Goal: Task Accomplishment & Management: Complete application form

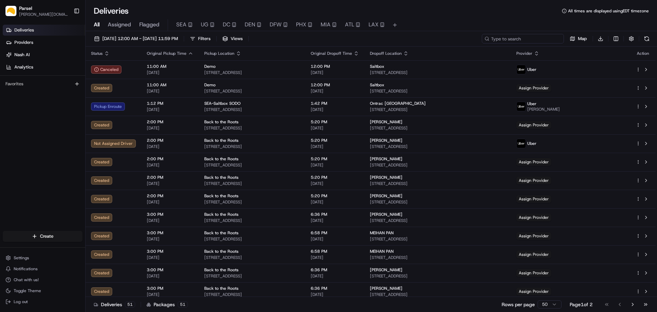
click at [528, 39] on input at bounding box center [523, 39] width 82 height 10
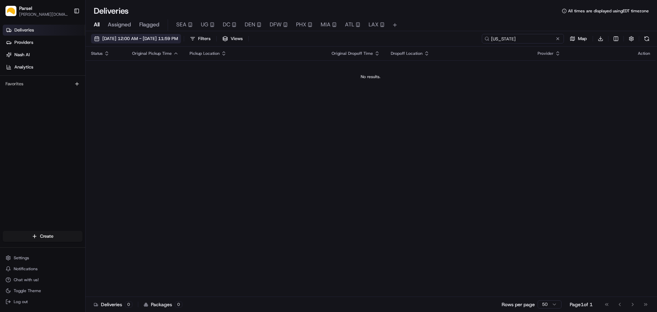
type input "[US_STATE]"
click at [119, 37] on span "[DATE] 12:00 AM - [DATE] 11:59 PM" at bounding box center [140, 39] width 76 height 6
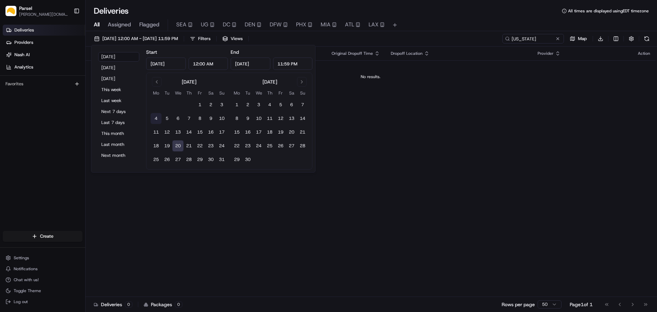
click at [155, 118] on button "4" at bounding box center [156, 118] width 11 height 11
type input "[DATE]"
click at [247, 63] on input "[DATE]" at bounding box center [251, 64] width 40 height 12
click at [178, 145] on button "20" at bounding box center [178, 145] width 11 height 11
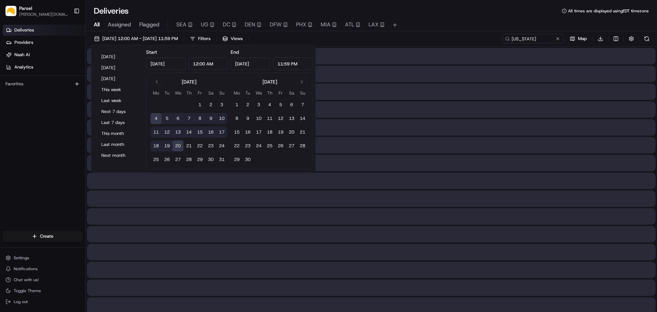
type input "Aug 20, 2025"
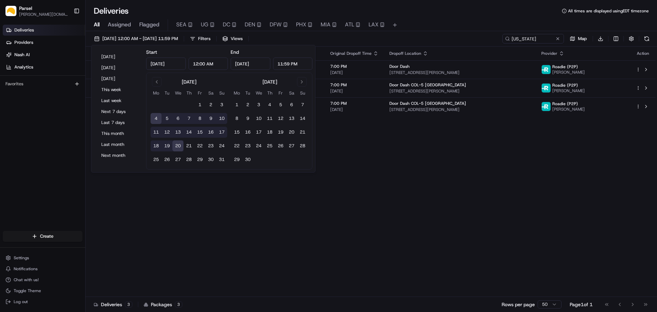
click at [432, 33] on div "08/04/2025 12:00 AM - 08/20/2025 11:59 PM Filters Views ohio Map Download Statu…" at bounding box center [372, 172] width 572 height 282
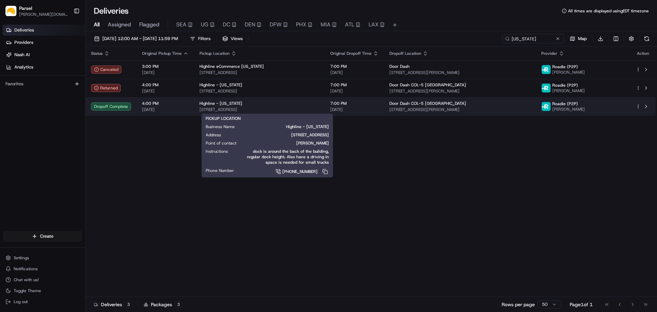
click at [305, 103] on div "Highline - [US_STATE]" at bounding box center [260, 103] width 120 height 5
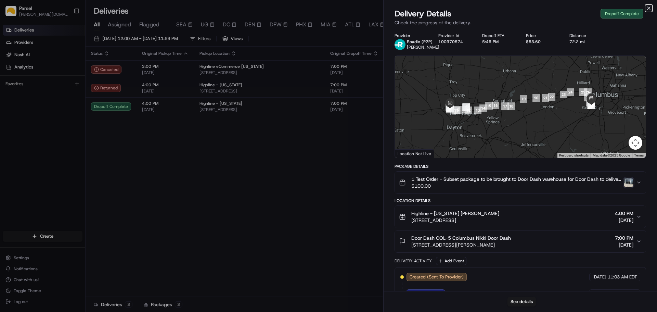
click at [651, 7] on icon "button" at bounding box center [648, 7] width 5 height 5
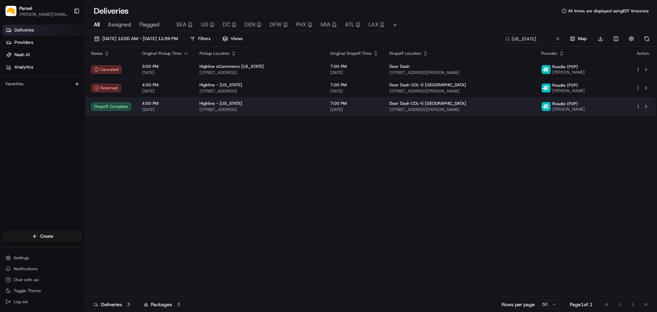
click at [637, 107] on html "Parsel alex.weir@getparsel.com Toggle Sidebar Deliveries Providers Nash AI Anal…" at bounding box center [328, 156] width 657 height 312
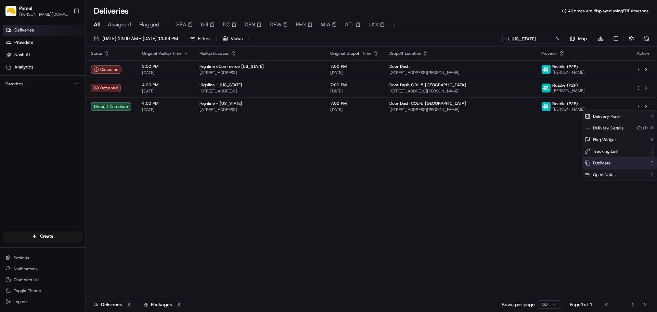
click at [605, 165] on span "Duplicate" at bounding box center [602, 162] width 18 height 5
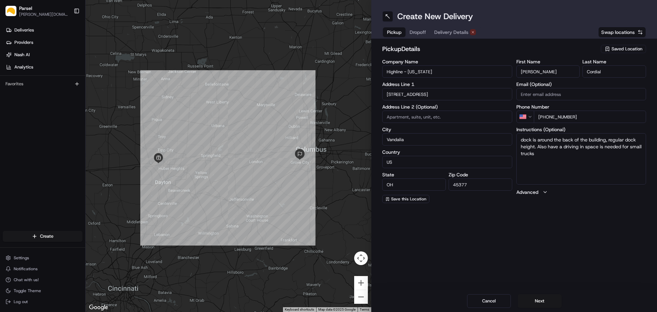
click at [580, 159] on textarea "dock is around the back of the building, regular dock height. Also have a drivi…" at bounding box center [582, 158] width 130 height 51
click at [414, 33] on span "Dropoff" at bounding box center [418, 32] width 16 height 7
click at [576, 153] on textarea "You'll need to bring this shipment to receiving back near the docks" at bounding box center [582, 158] width 130 height 51
click at [392, 33] on span "Pickup" at bounding box center [394, 32] width 14 height 7
click at [418, 33] on span "Dropoff" at bounding box center [418, 32] width 16 height 7
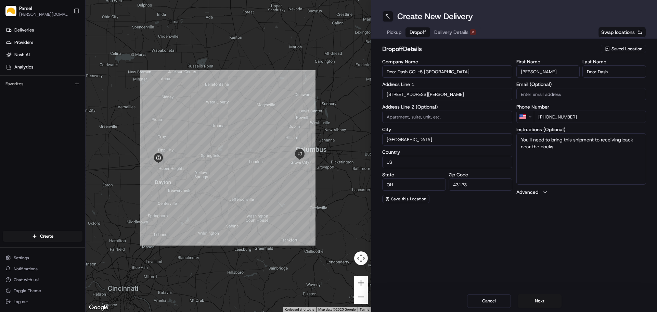
drag, startPoint x: 616, startPoint y: 74, endPoint x: 572, endPoint y: 73, distance: 44.2
click at [572, 72] on div "First Name [PERSON_NAME] Last Name Door Dash" at bounding box center [582, 68] width 130 height 18
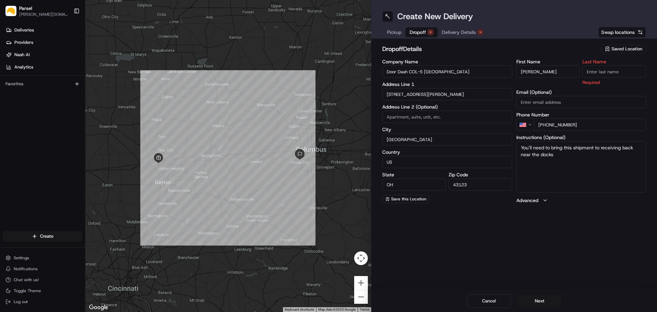
click at [600, 72] on input "Last Name" at bounding box center [615, 71] width 64 height 12
paste input "Morcher"
type input "Morcher"
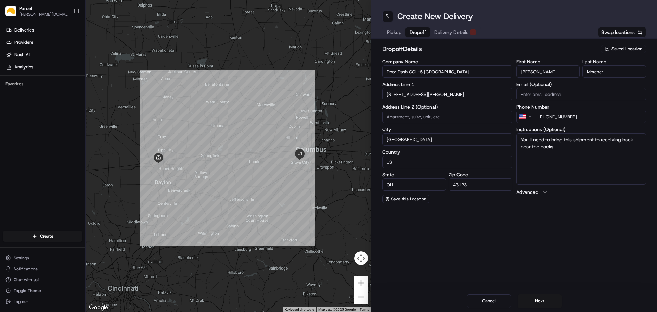
click at [565, 154] on textarea "You'll need to bring this shipment to receiving back near the docks" at bounding box center [582, 158] width 130 height 51
paste textarea "Use access door E-11 next to dock door 35 to speak with team members."
type textarea "You'll need to bring this shipment to receiving back near the docks Use access …"
click at [394, 33] on span "Pickup" at bounding box center [394, 32] width 14 height 7
click at [541, 302] on button "Next" at bounding box center [540, 301] width 44 height 14
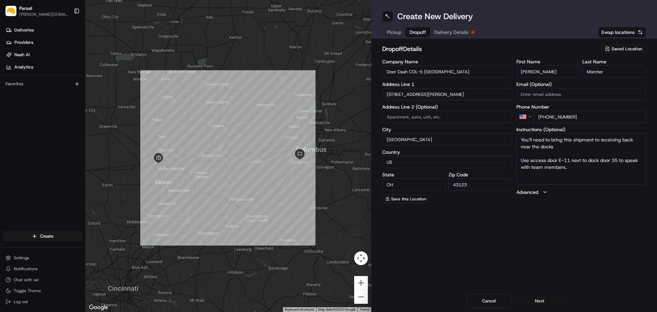
click at [541, 302] on button "Next" at bounding box center [540, 301] width 44 height 14
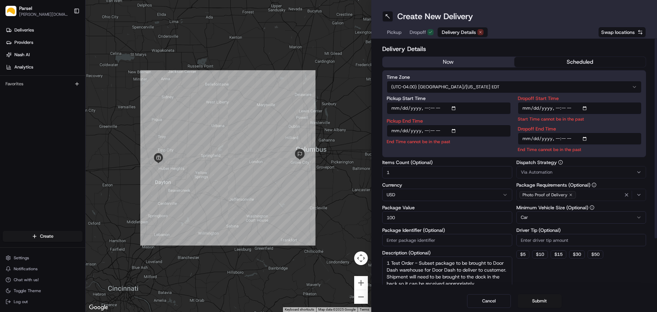
click at [434, 110] on input "Pickup Start Time" at bounding box center [449, 108] width 124 height 12
click at [403, 108] on input "Pickup Start Time" at bounding box center [449, 108] width 124 height 12
click at [454, 109] on input "Pickup Start Time" at bounding box center [449, 108] width 124 height 12
type input "[DATE]T16:00"
click at [459, 99] on label "Pickup Start Time" at bounding box center [449, 98] width 124 height 5
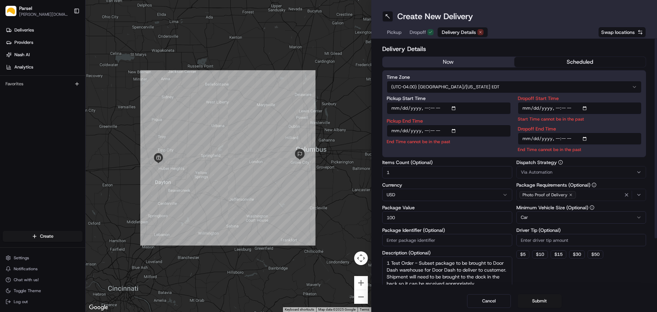
click at [459, 102] on input "Pickup Start Time" at bounding box center [449, 108] width 124 height 12
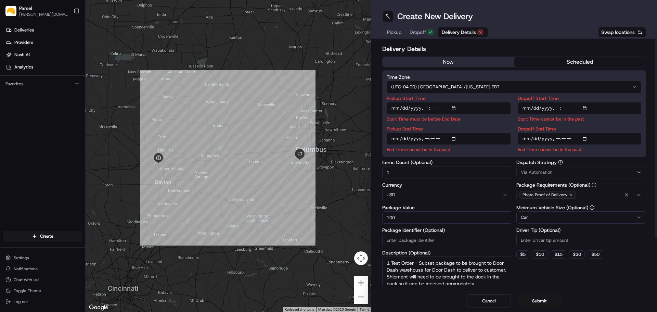
click at [403, 139] on input "Pickup End Time" at bounding box center [449, 138] width 124 height 12
click at [455, 139] on input "Pickup End Time" at bounding box center [449, 138] width 124 height 12
type input "[DATE]T16:30"
click at [534, 109] on input "Dropoff Start Time" at bounding box center [580, 108] width 124 height 12
click at [534, 107] on input "Dropoff Start Time" at bounding box center [580, 108] width 124 height 12
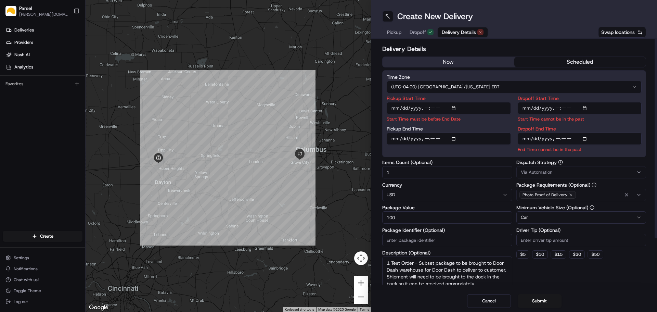
click at [585, 105] on input "Dropoff Start Time" at bounding box center [580, 108] width 124 height 12
click at [585, 109] on input "Dropoff Start Time" at bounding box center [580, 108] width 124 height 12
type input "[DATE]T17:30"
click at [597, 105] on input "Dropoff Start Time" at bounding box center [580, 108] width 124 height 12
click at [536, 140] on input "Dropoff End Time" at bounding box center [580, 138] width 124 height 12
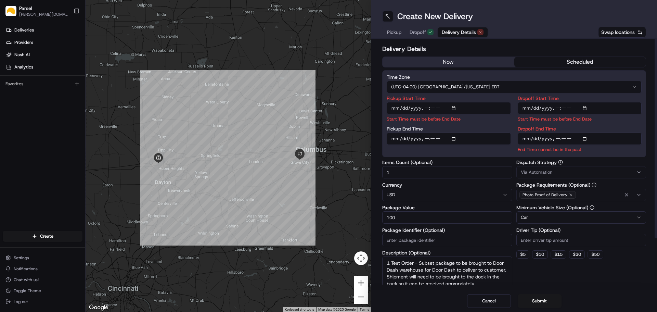
click at [585, 138] on input "Dropoff End Time" at bounding box center [580, 138] width 124 height 12
type input "[DATE]T19:00"
click at [608, 78] on label "Time Zone" at bounding box center [514, 77] width 255 height 5
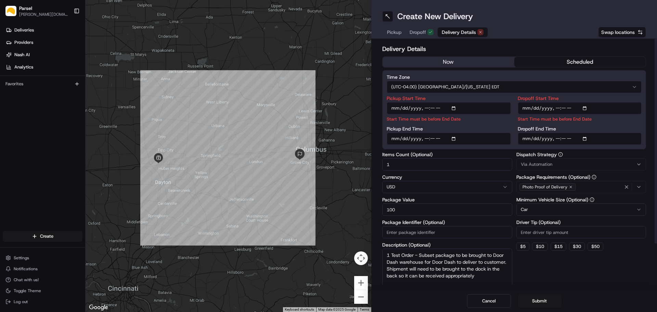
click at [577, 62] on button "scheduled" at bounding box center [581, 62] width 132 height 10
click at [553, 210] on html "Parsel [DOMAIN_NAME][EMAIL_ADDRESS][PERSON_NAME][DOMAIN_NAME] Toggle Sidebar De…" at bounding box center [328, 156] width 657 height 312
click at [498, 220] on html "Parsel [DOMAIN_NAME][EMAIL_ADDRESS][PERSON_NAME][DOMAIN_NAME] Toggle Sidebar De…" at bounding box center [328, 156] width 657 height 312
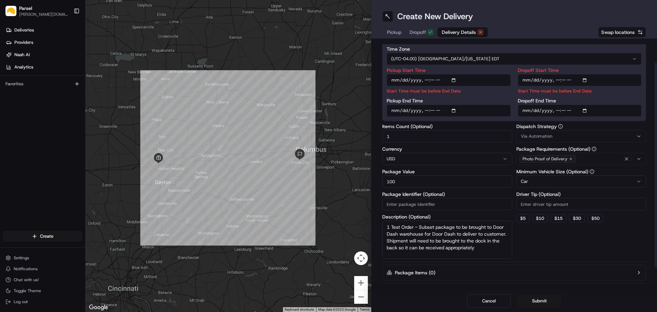
drag, startPoint x: 476, startPoint y: 279, endPoint x: 379, endPoint y: 224, distance: 111.5
click at [379, 224] on div "Delivery Details now scheduled Time Zone (UTC-04.00) [GEOGRAPHIC_DATA]/[US_STAT…" at bounding box center [514, 164] width 286 height 251
click at [414, 224] on textarea "1 Test Order - Subset package to be brought to Door Dash warehouse for Door Das…" at bounding box center [447, 239] width 130 height 38
drag, startPoint x: 419, startPoint y: 227, endPoint x: 362, endPoint y: 225, distance: 57.2
click at [362, 225] on div "To navigate the map with touch gestures double-tap and hold your finger on the …" at bounding box center [372, 156] width 572 height 312
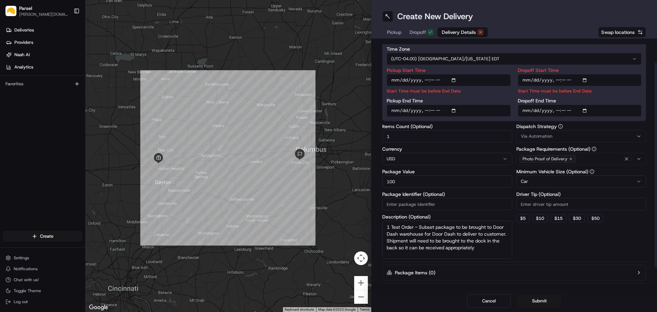
click at [459, 244] on textarea "1 Test Order - Subset package to be brought to Door Dash warehouse for Door Das…" at bounding box center [447, 239] width 130 height 38
drag, startPoint x: 420, startPoint y: 228, endPoint x: 380, endPoint y: 223, distance: 39.7
click at [372, 227] on div "Delivery Details now scheduled Time Zone (UTC-04.00) [GEOGRAPHIC_DATA]/[US_STAT…" at bounding box center [514, 164] width 286 height 251
click at [493, 234] on textarea "~10 shipments to be brought to Door Dash warehouse for Door Dash to deliver to …" at bounding box center [447, 239] width 130 height 38
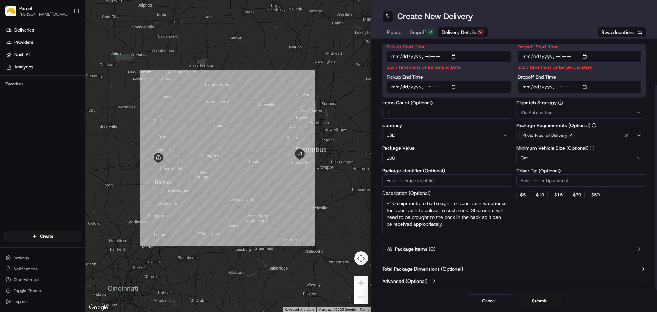
scroll to position [54, 0]
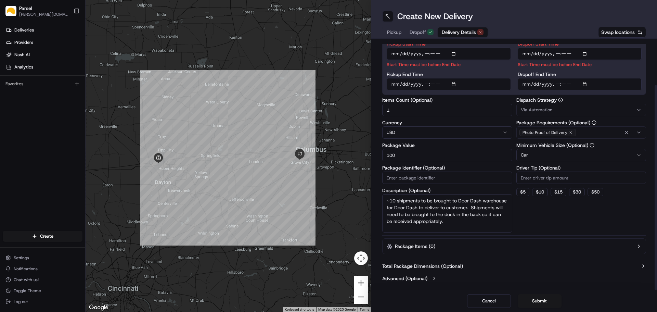
type textarea "~10 shipments to be brought to Door Dash warehouse for Door Dash to deliver to …"
drag, startPoint x: 407, startPoint y: 156, endPoint x: 357, endPoint y: 152, distance: 49.4
click at [357, 152] on div "To navigate the map with touch gestures double-tap and hold your finger on the …" at bounding box center [372, 156] width 572 height 312
type input "1"
type input "5000"
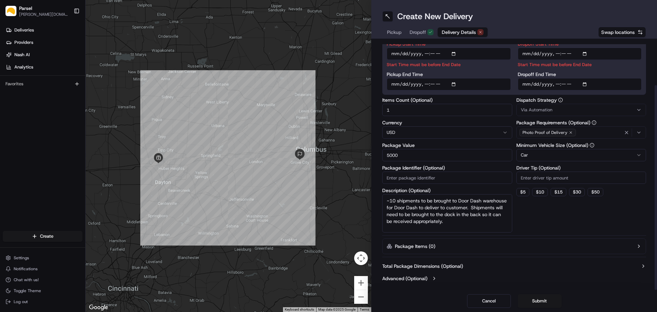
click at [522, 219] on div "Dispatch Strategy Via Automation Package Requirements (Optional) Photo Proof of…" at bounding box center [582, 165] width 130 height 135
drag, startPoint x: 409, startPoint y: 110, endPoint x: 358, endPoint y: 106, distance: 50.8
click at [358, 106] on div "To navigate the map with touch gestures double-tap and hold your finger on the …" at bounding box center [372, 156] width 572 height 312
type input "10"
click at [567, 154] on html "Parsel [DOMAIN_NAME][EMAIL_ADDRESS][PERSON_NAME][DOMAIN_NAME] Toggle Sidebar De…" at bounding box center [328, 156] width 657 height 312
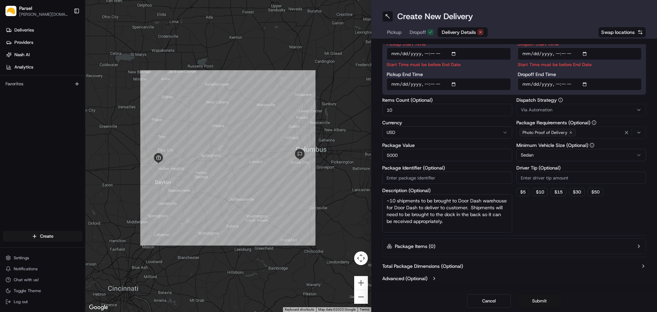
click at [547, 301] on button "Submit" at bounding box center [540, 301] width 44 height 14
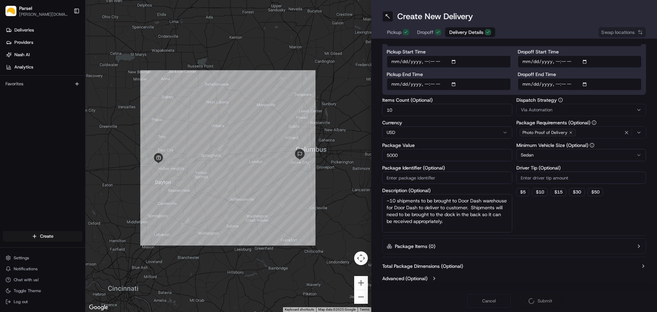
scroll to position [47, 0]
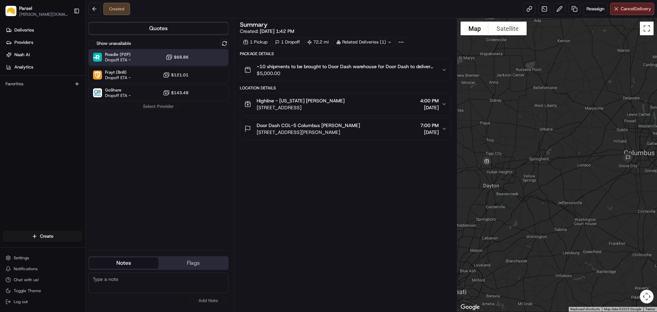
click at [204, 58] on div at bounding box center [208, 57] width 8 height 8
click at [164, 107] on button "Assign Provider" at bounding box center [158, 106] width 49 height 8
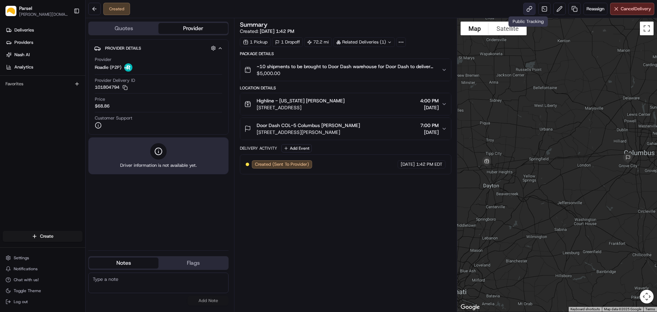
click at [527, 10] on link at bounding box center [529, 9] width 12 height 12
click at [627, 12] on span "Cancel Delivery" at bounding box center [636, 9] width 30 height 6
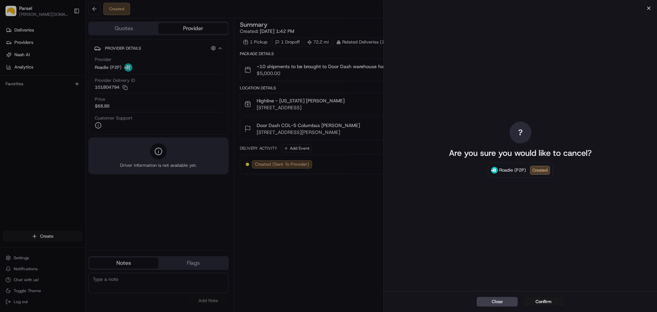
click at [647, 8] on icon "button" at bounding box center [648, 7] width 5 height 5
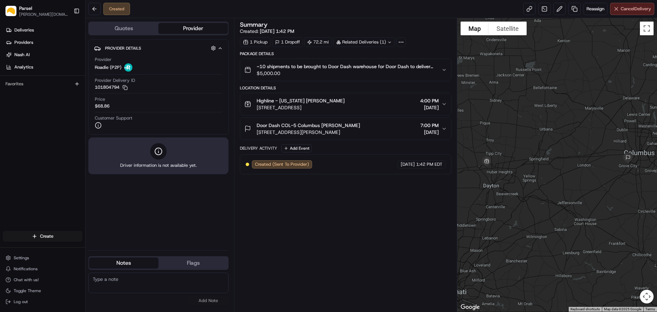
click at [630, 13] on button "Cancel Delivery" at bounding box center [632, 9] width 44 height 12
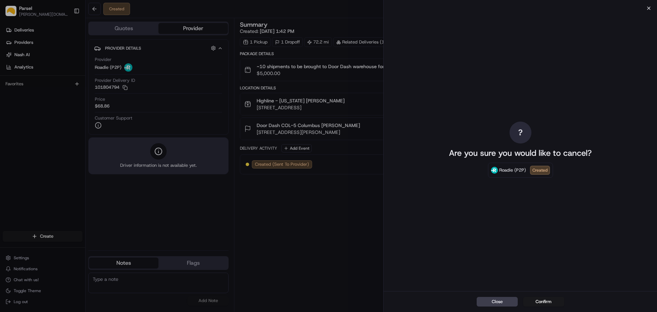
click at [648, 8] on icon "button" at bounding box center [648, 7] width 5 height 5
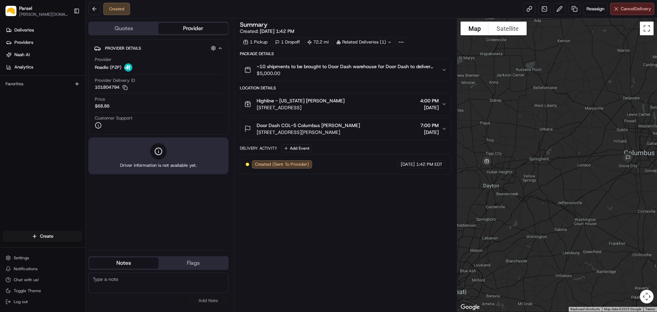
click at [633, 10] on span "Cancel Delivery" at bounding box center [636, 9] width 30 height 6
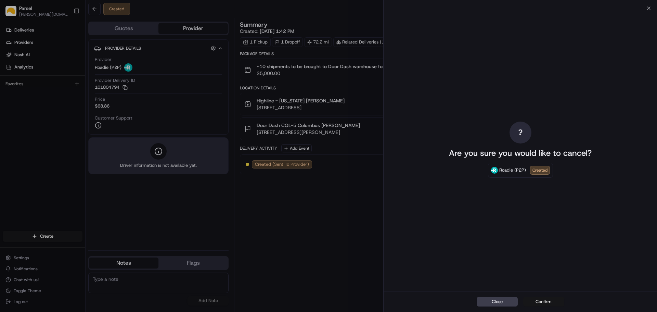
click at [544, 303] on button "Confirm" at bounding box center [543, 302] width 41 height 10
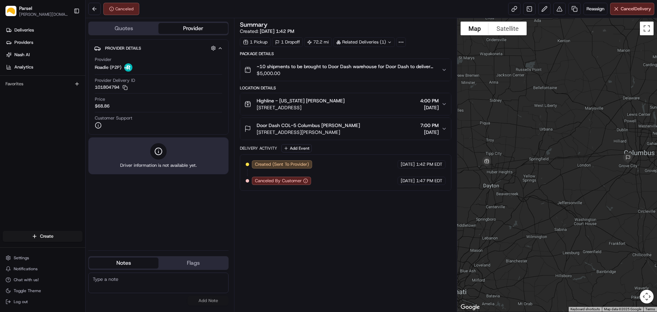
click at [188, 28] on button "Provider" at bounding box center [194, 28] width 70 height 11
click at [129, 28] on button "Quotes" at bounding box center [124, 28] width 70 height 11
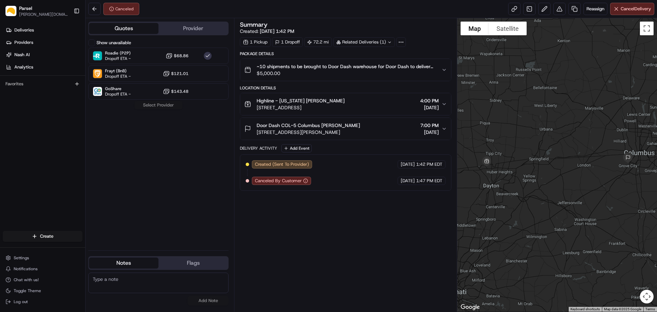
click at [323, 251] on div "Summary Created: [DATE] 1:42 PM 1 Pickup 1 Dropoff 72.2 mi Related Deliveries (…" at bounding box center [345, 165] width 211 height 287
